Goal: Task Accomplishment & Management: Use online tool/utility

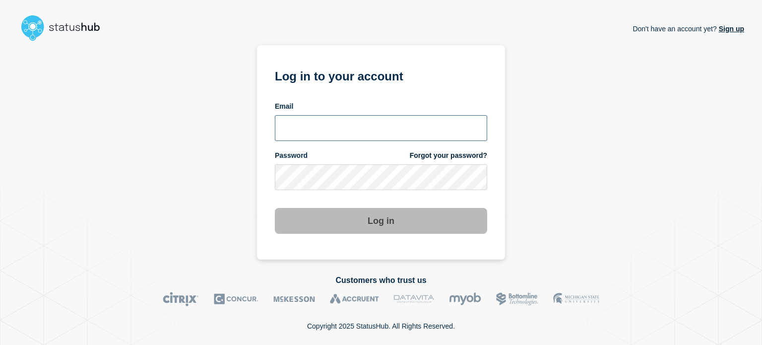
type input "xandra.martens@conexon.us"
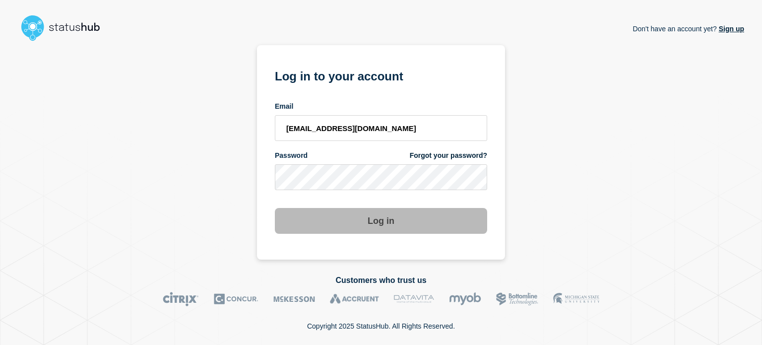
click at [752, 126] on main "Don't have an account yet? Sign up Don't have an account yet? Sign up Log in to…" at bounding box center [381, 172] width 762 height 345
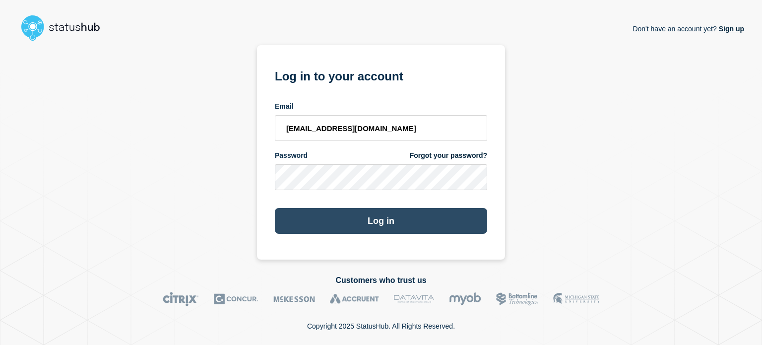
click at [363, 220] on button "Log in" at bounding box center [381, 221] width 212 height 26
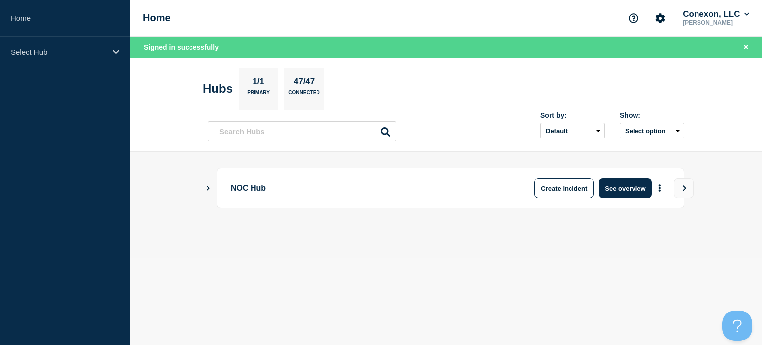
click at [625, 174] on div "NOC Hub Create incident See overview" at bounding box center [450, 188] width 467 height 41
click at [621, 182] on button "See overview" at bounding box center [625, 188] width 53 height 20
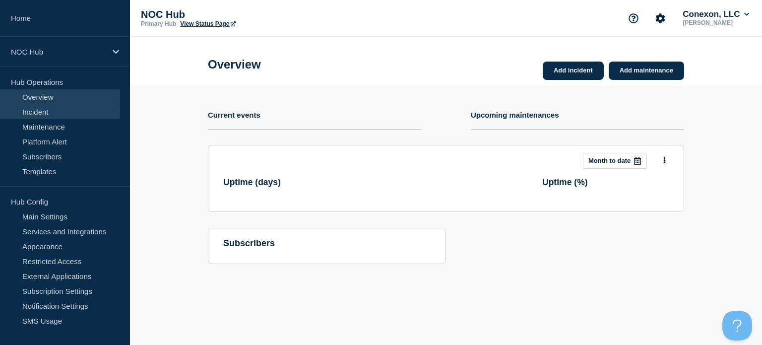
click at [38, 109] on link "Incident" at bounding box center [60, 111] width 120 height 15
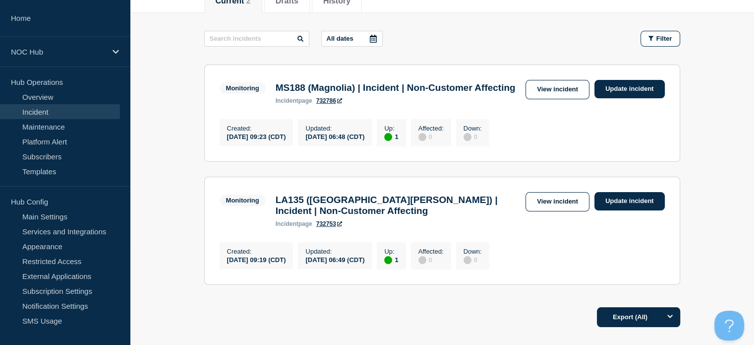
scroll to position [140, 0]
